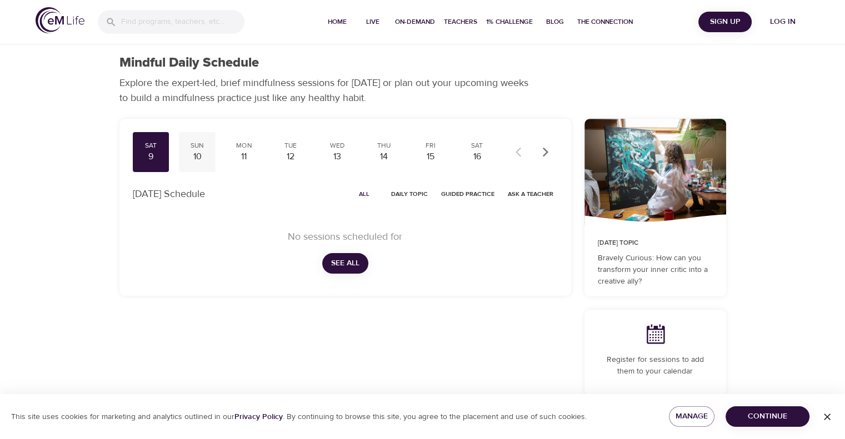
click at [204, 163] on div "10" at bounding box center [197, 157] width 28 height 13
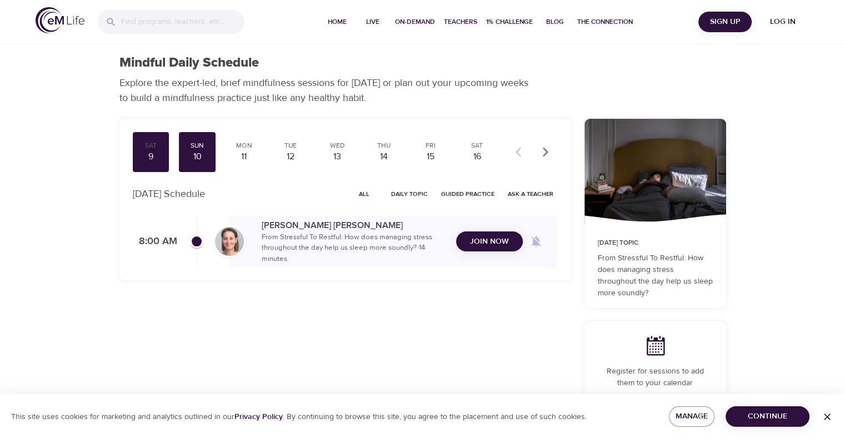
click at [496, 235] on span "Join Now" at bounding box center [489, 242] width 39 height 14
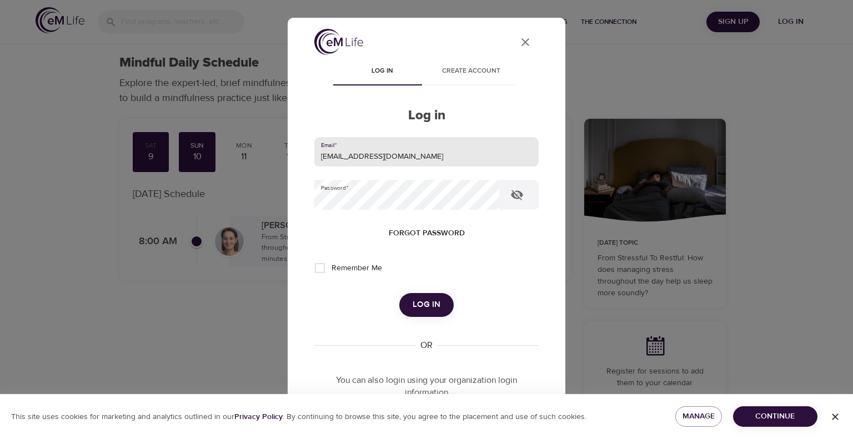
drag, startPoint x: 407, startPoint y: 147, endPoint x: 155, endPoint y: 217, distance: 260.6
click at [155, 217] on div "User Profile Log in Create account Log in Email   * leclercs@aetna.com Password…" at bounding box center [426, 219] width 853 height 439
type input "whispersll@cox.net"
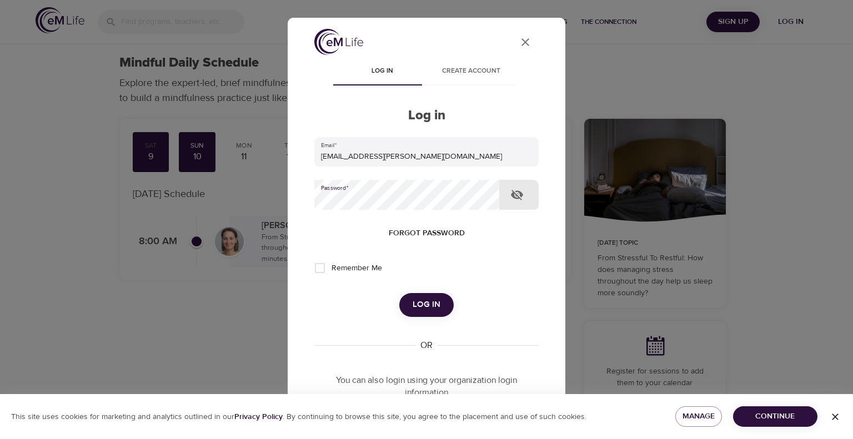
click at [265, 207] on div "User Profile Log in Create account Log in Email   * whispersll@cox.net Password…" at bounding box center [426, 219] width 853 height 439
click at [399, 293] on button "Log in" at bounding box center [426, 304] width 54 height 23
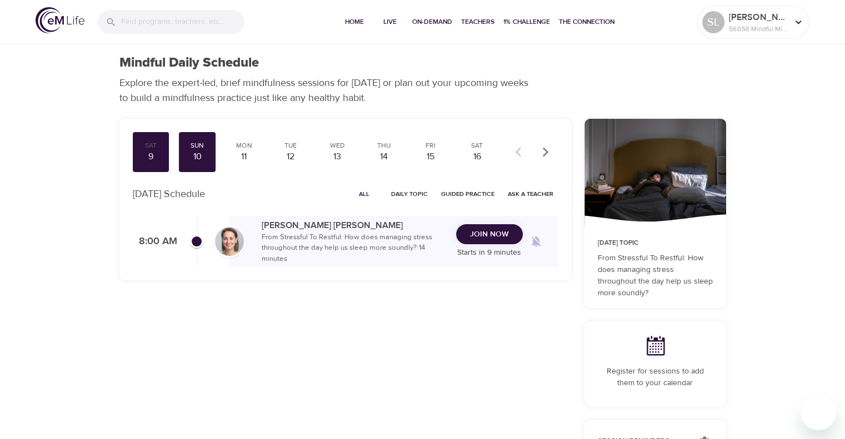
drag, startPoint x: 496, startPoint y: 234, endPoint x: 494, endPoint y: 228, distance: 6.3
click at [496, 230] on span "Join Now" at bounding box center [489, 235] width 39 height 14
